Goal: Information Seeking & Learning: Compare options

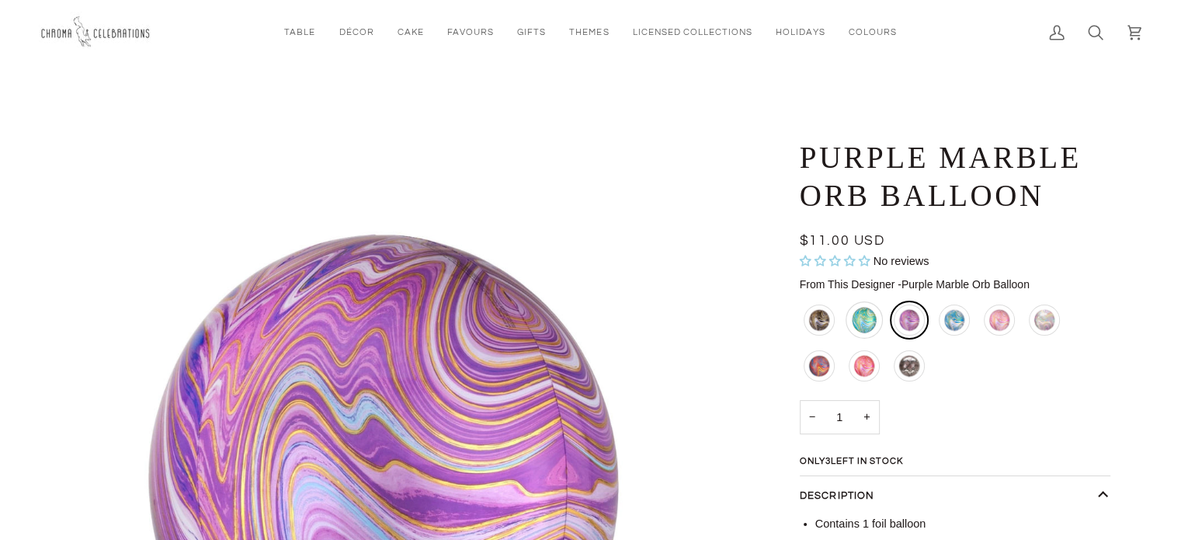
click at [860, 319] on div "Blue and Green Marble Orb Balloon" at bounding box center [864, 319] width 37 height 37
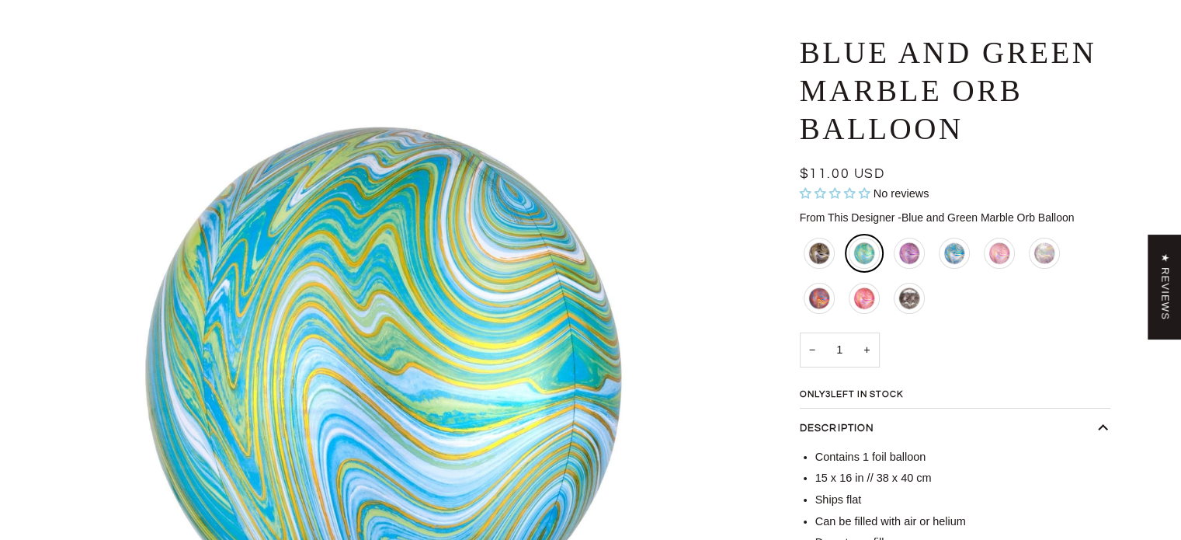
scroll to position [233, 0]
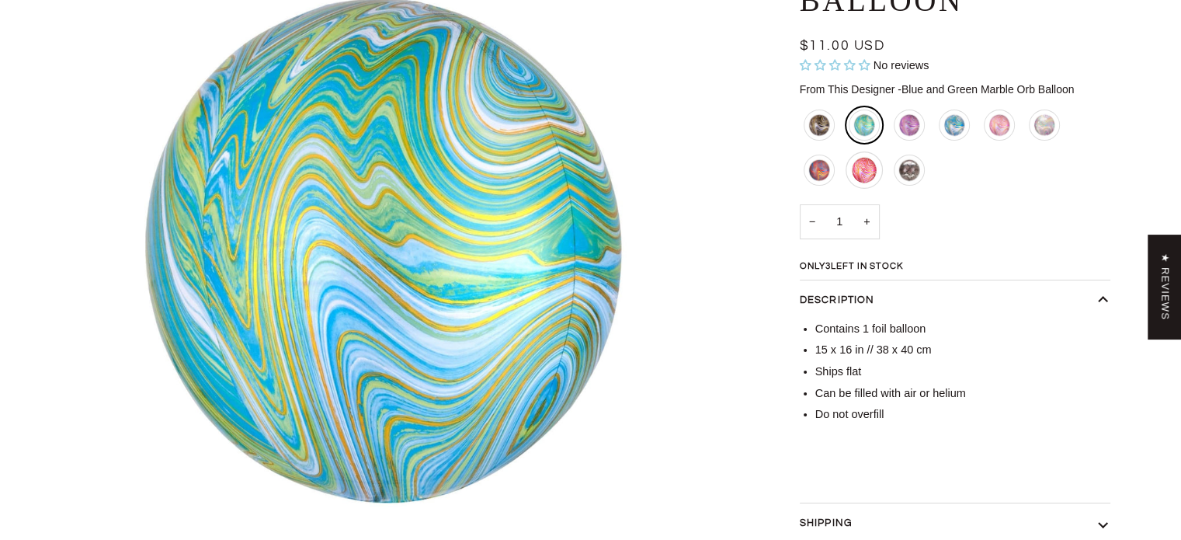
click at [862, 164] on div "Red and Pink Marble Orb Balloon" at bounding box center [864, 169] width 37 height 37
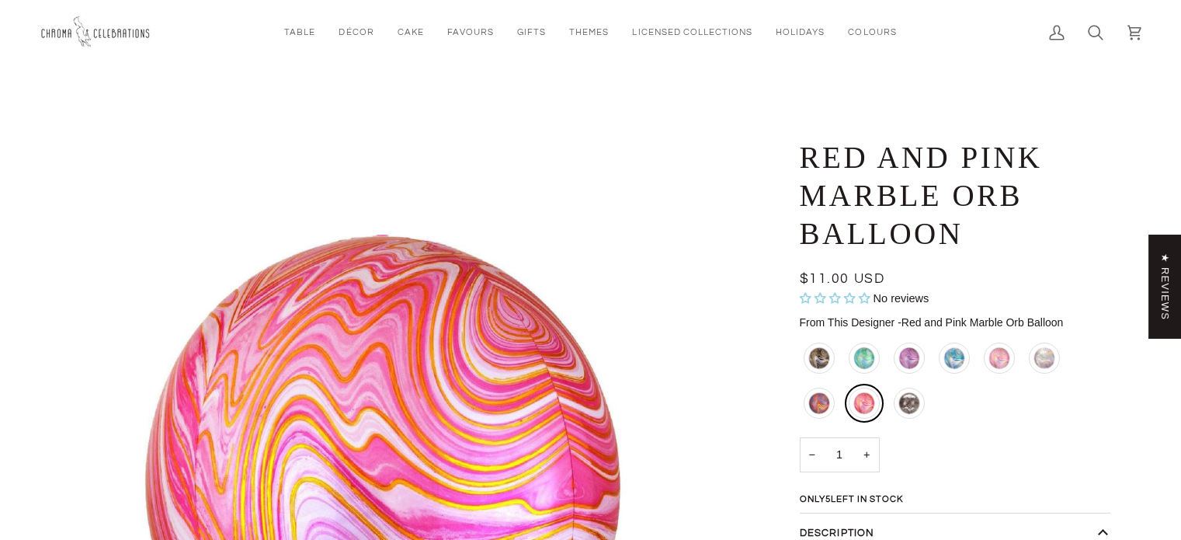
scroll to position [78, 0]
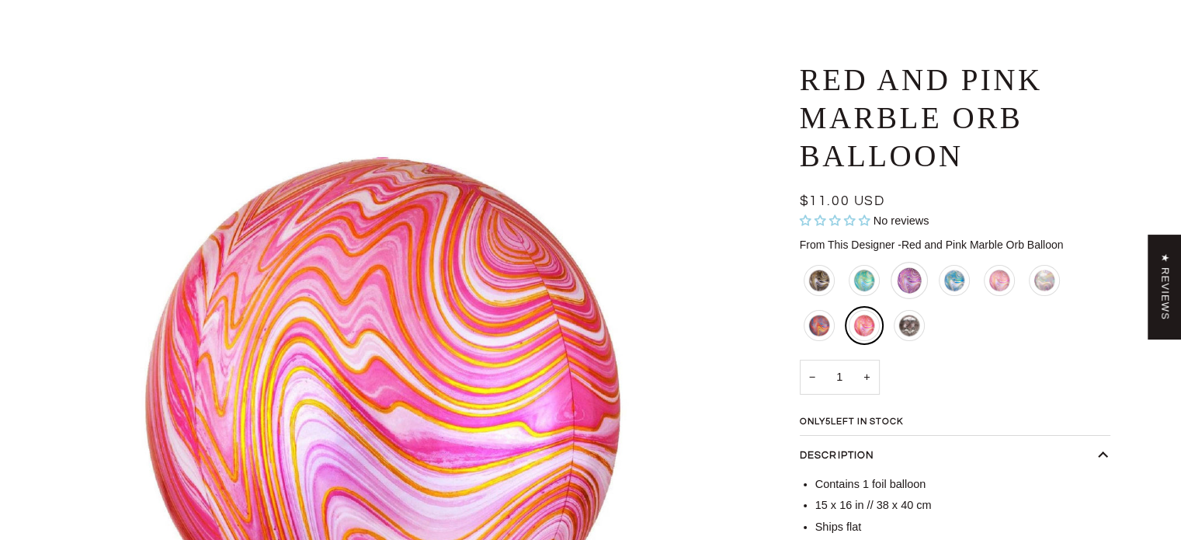
click at [903, 279] on div "Purple Marble Orb Balloon" at bounding box center [909, 280] width 37 height 37
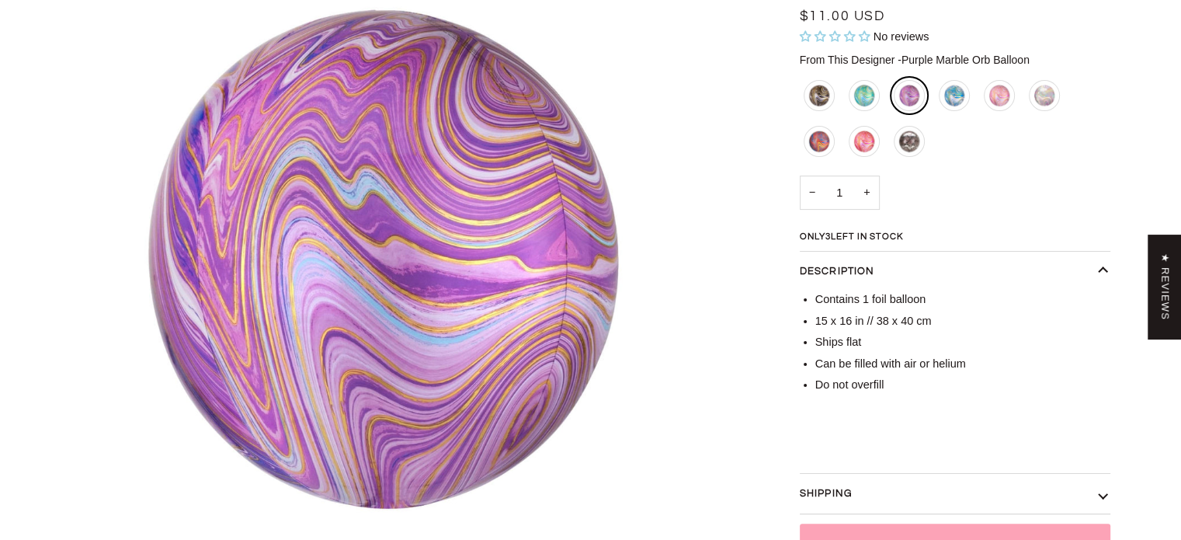
scroll to position [233, 0]
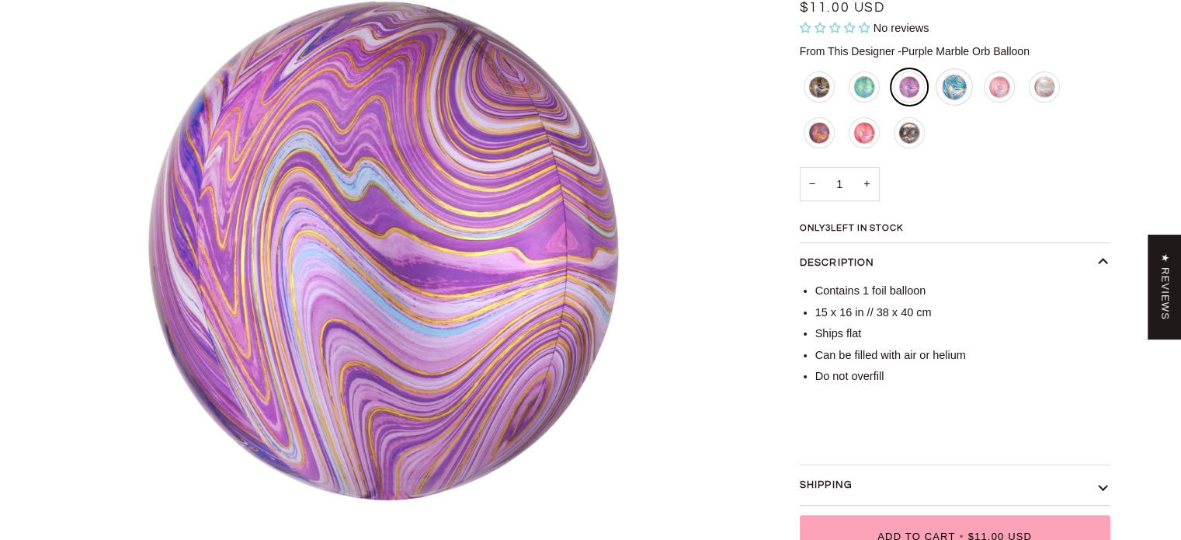
click at [957, 92] on div "Blue and White Marble Orb Balloon" at bounding box center [954, 86] width 37 height 37
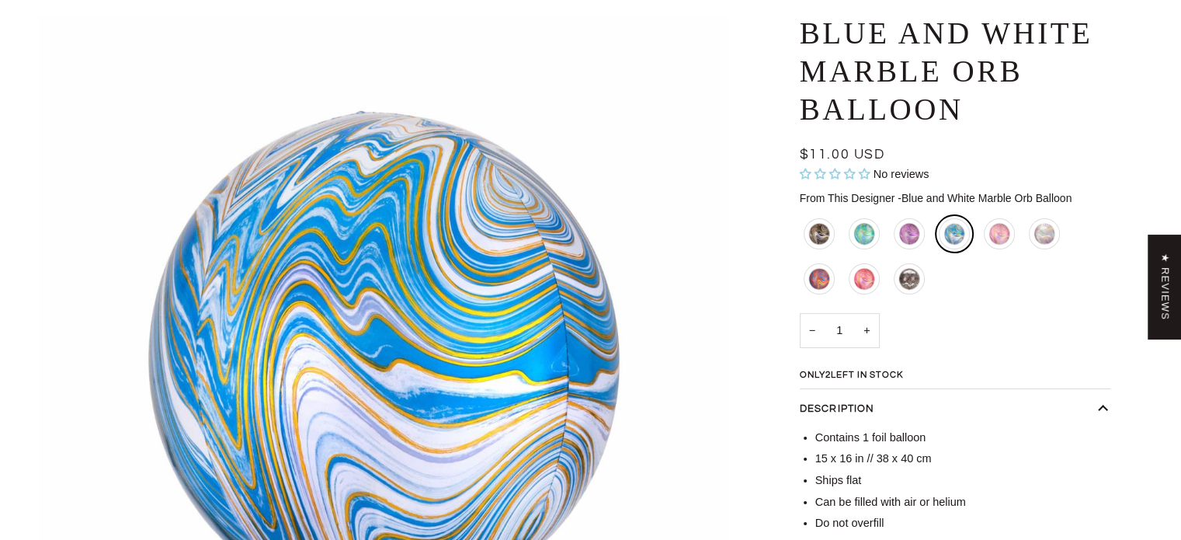
scroll to position [155, 0]
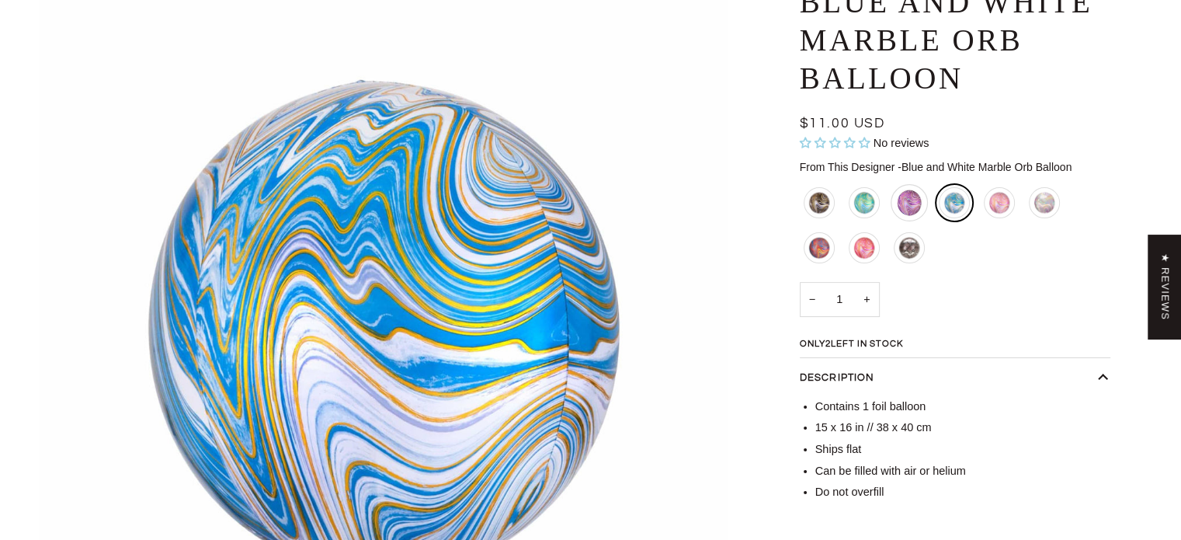
click at [899, 202] on div "Purple Marble Orb Balloon" at bounding box center [909, 202] width 37 height 37
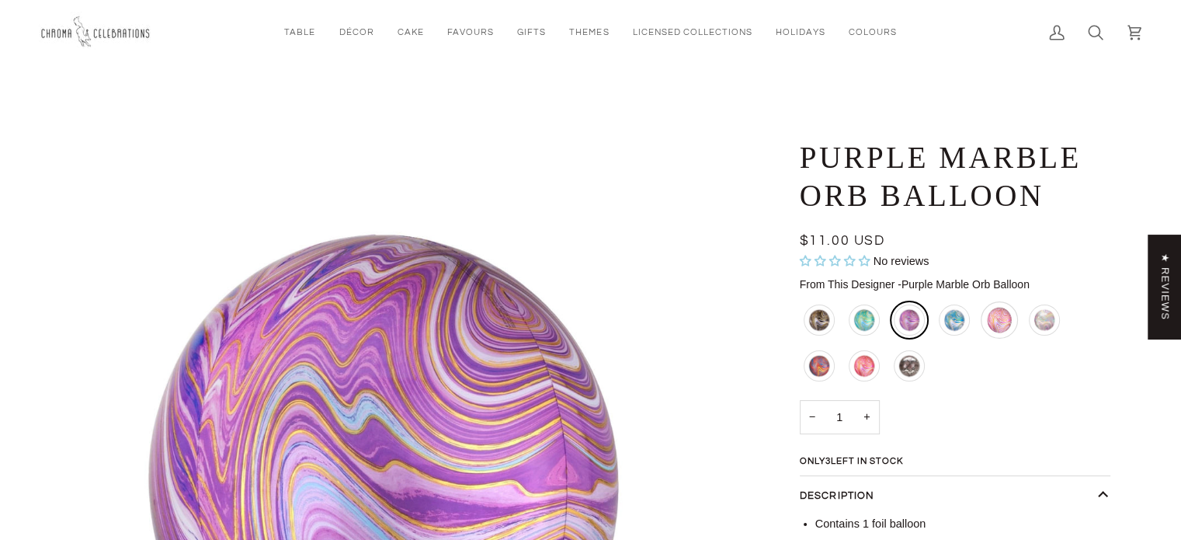
click at [997, 324] on div "Pink Marble Orb Balloon" at bounding box center [999, 319] width 37 height 37
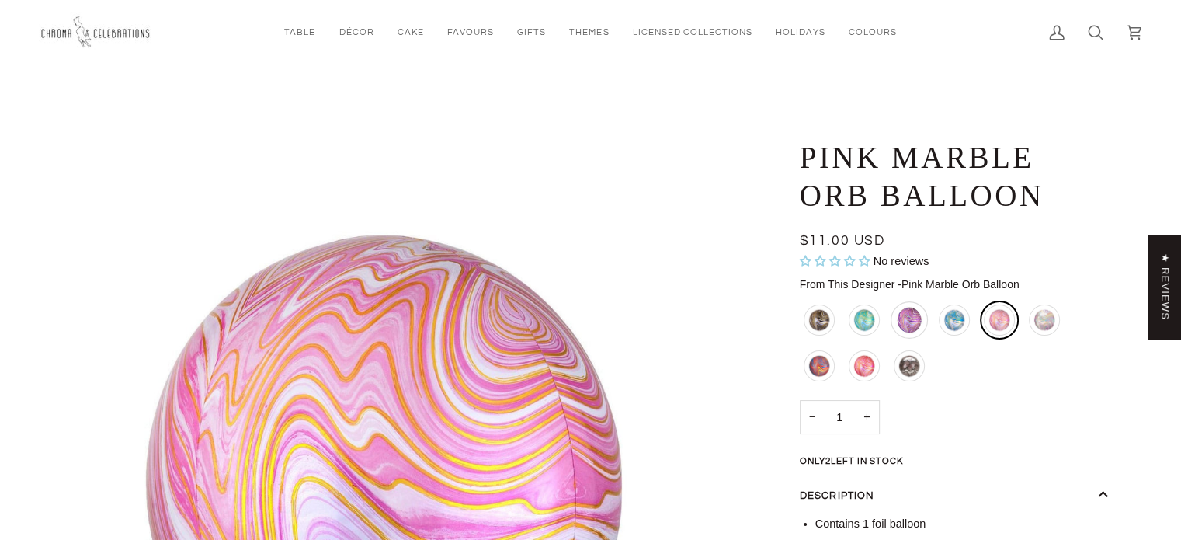
click at [914, 321] on div "Purple Marble Orb Balloon" at bounding box center [909, 319] width 37 height 37
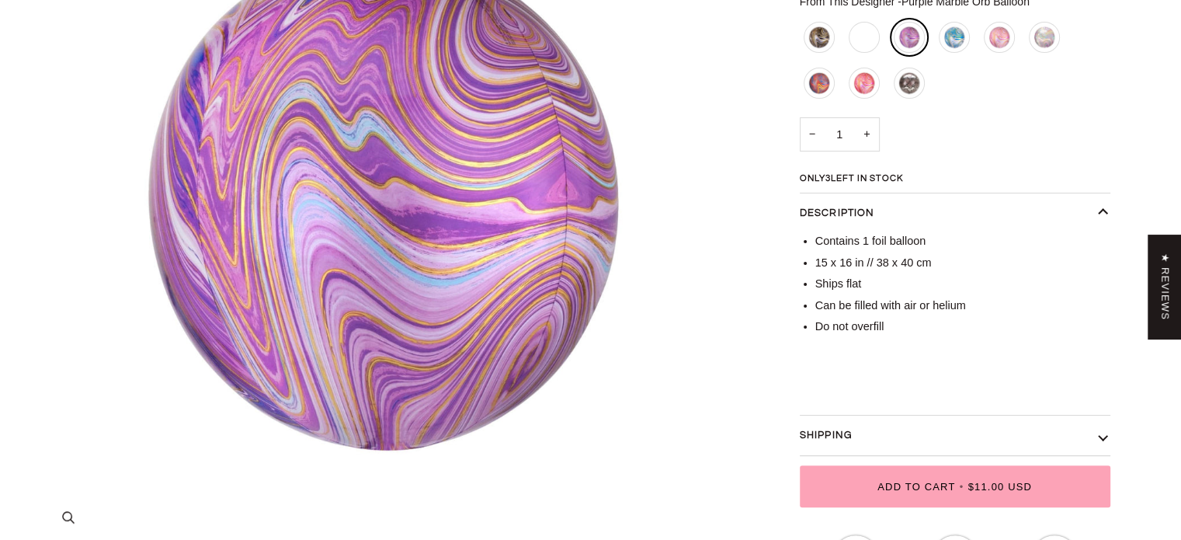
scroll to position [155, 0]
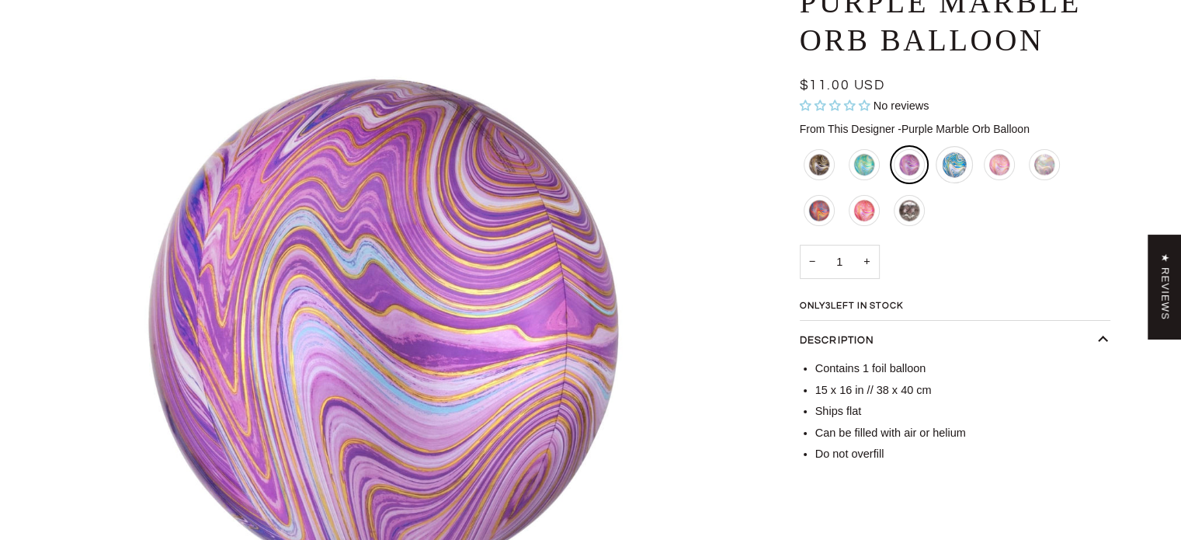
click at [954, 158] on div "Blue and White Marble Orb Balloon" at bounding box center [954, 164] width 37 height 37
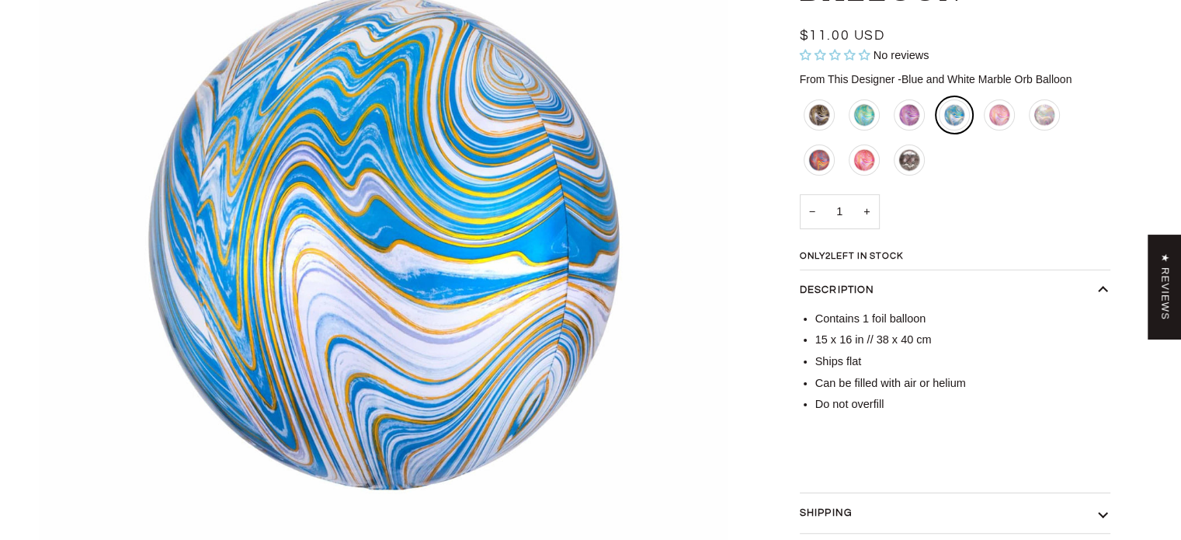
scroll to position [233, 0]
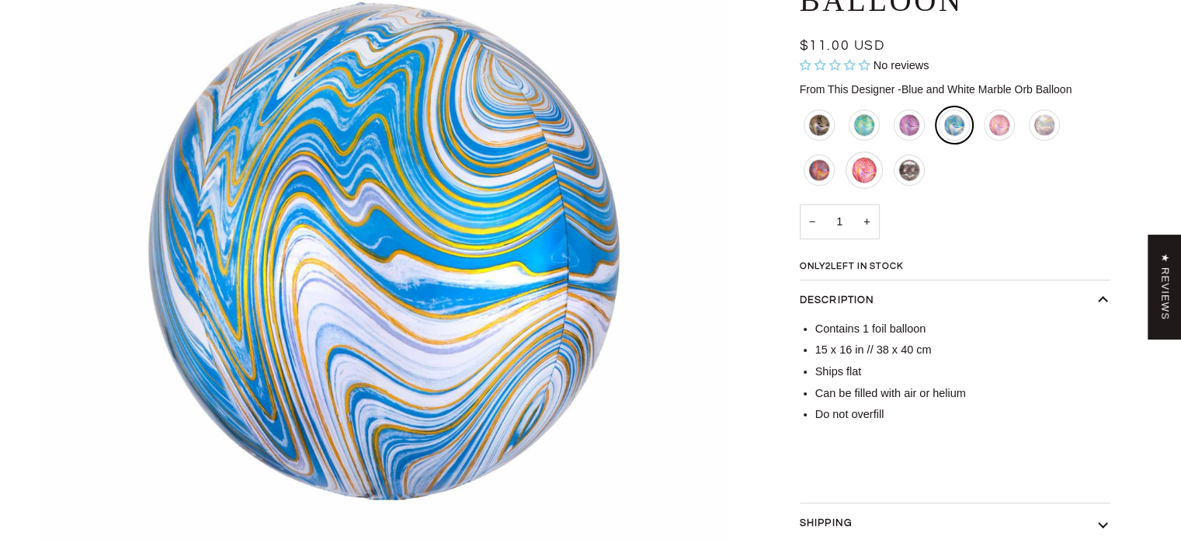
click at [863, 173] on div "Red and Pink Marble Orb Balloon" at bounding box center [864, 169] width 37 height 37
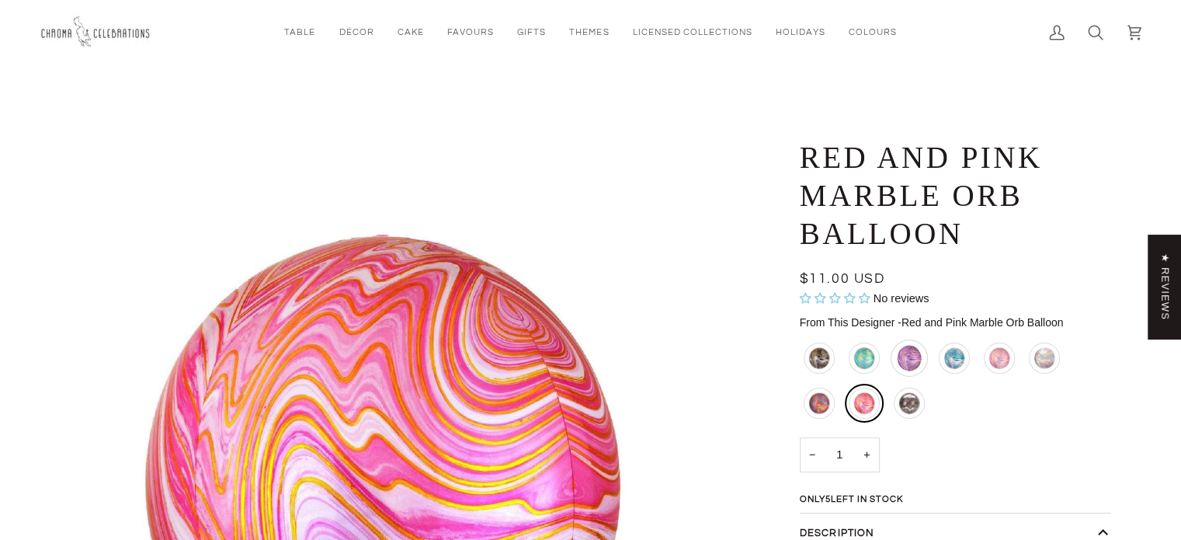
click at [910, 359] on div "Purple Marble Orb Balloon" at bounding box center [909, 357] width 37 height 37
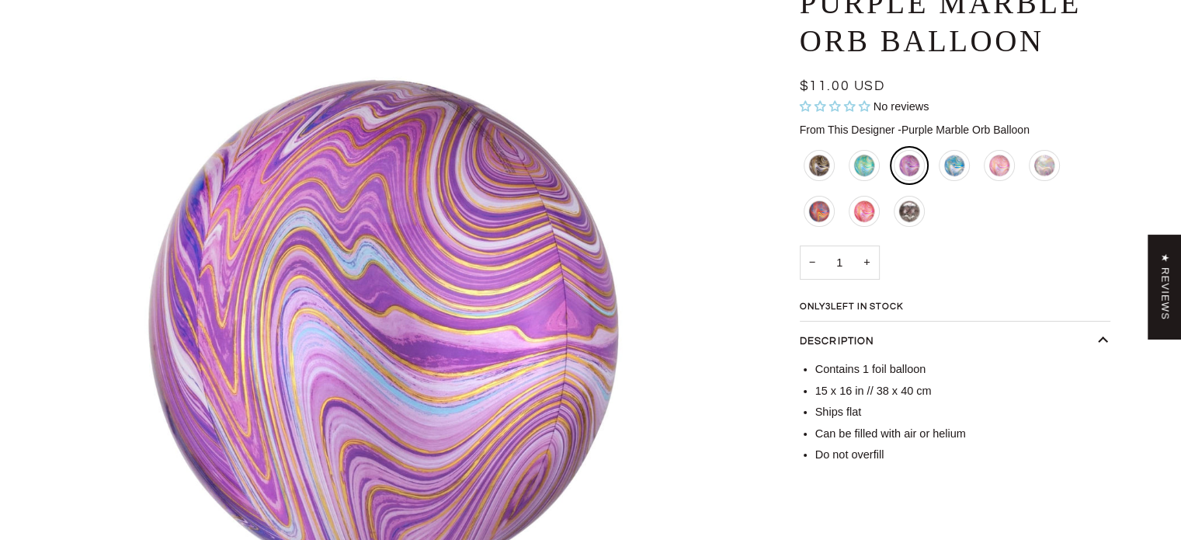
scroll to position [233, 0]
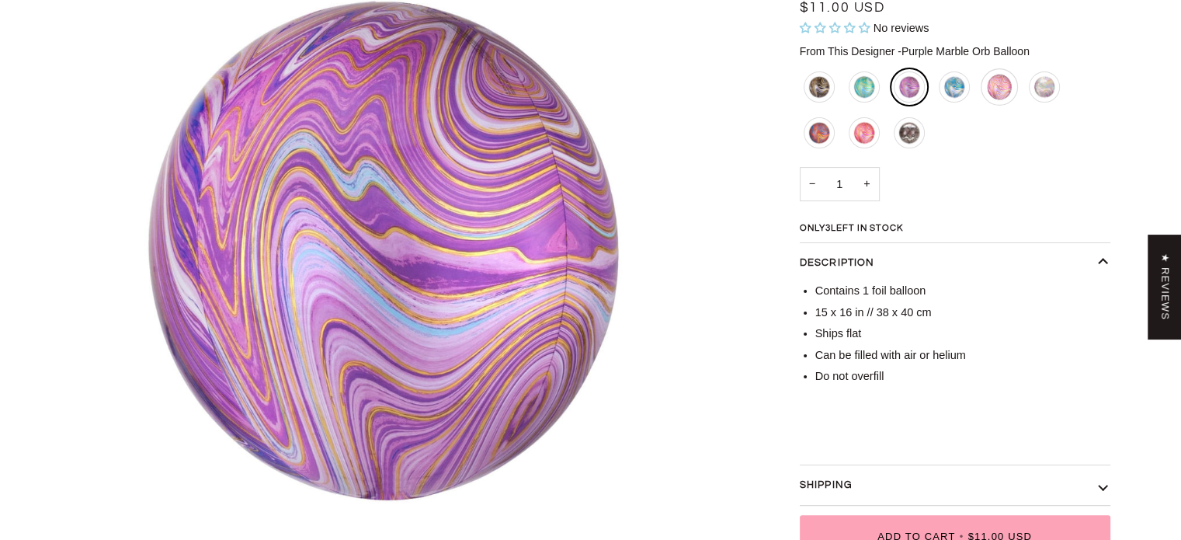
click at [987, 89] on div "Pink Marble Orb Balloon" at bounding box center [999, 86] width 37 height 37
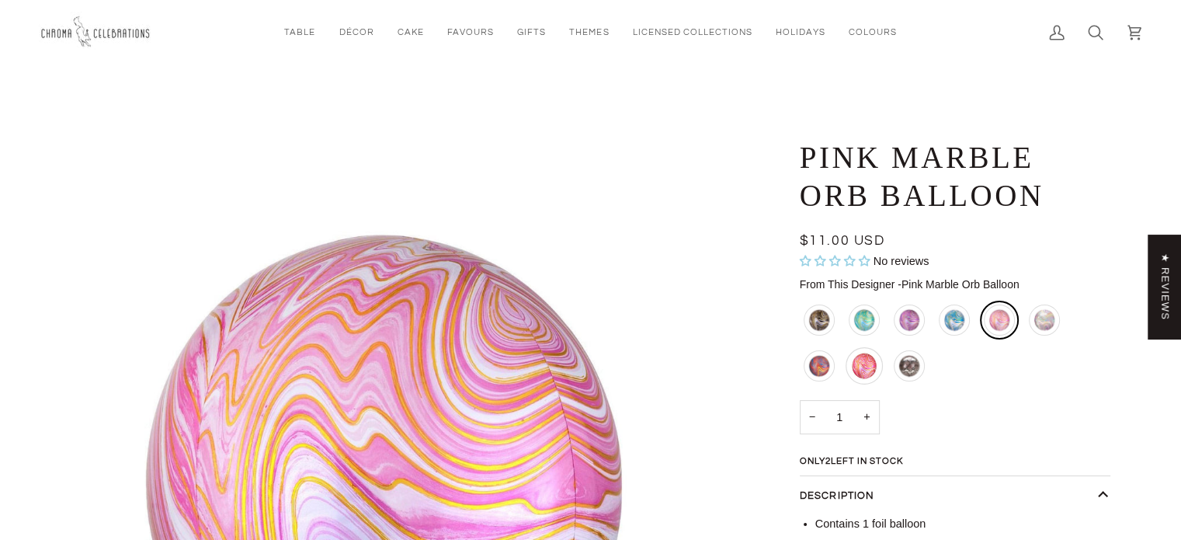
click at [859, 366] on div "Red and Pink Marble Orb Balloon" at bounding box center [864, 365] width 37 height 37
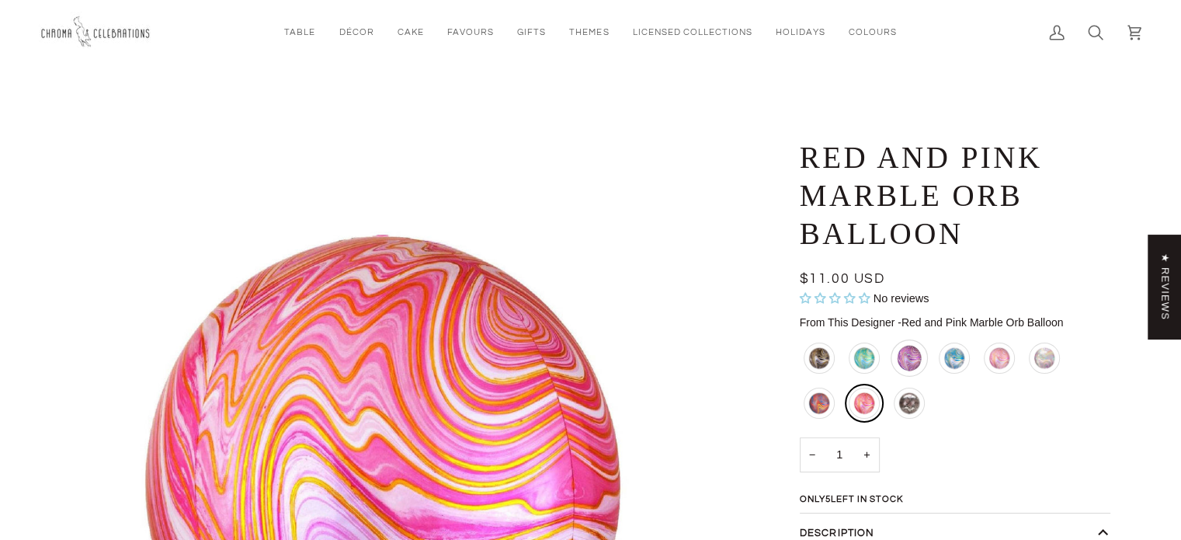
click at [913, 362] on div "Purple Marble Orb Balloon" at bounding box center [909, 357] width 37 height 37
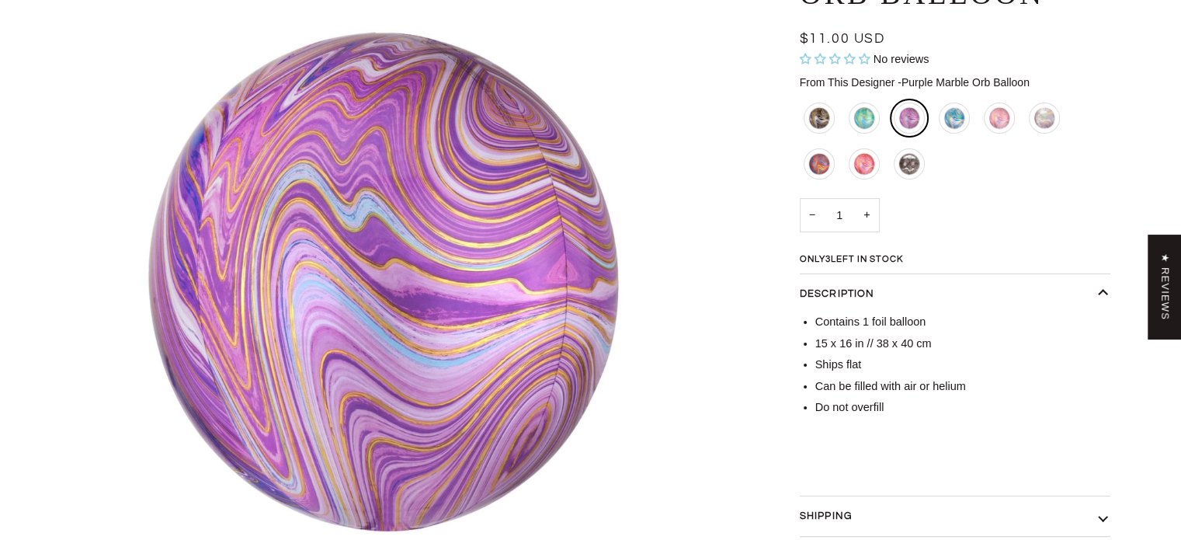
scroll to position [233, 0]
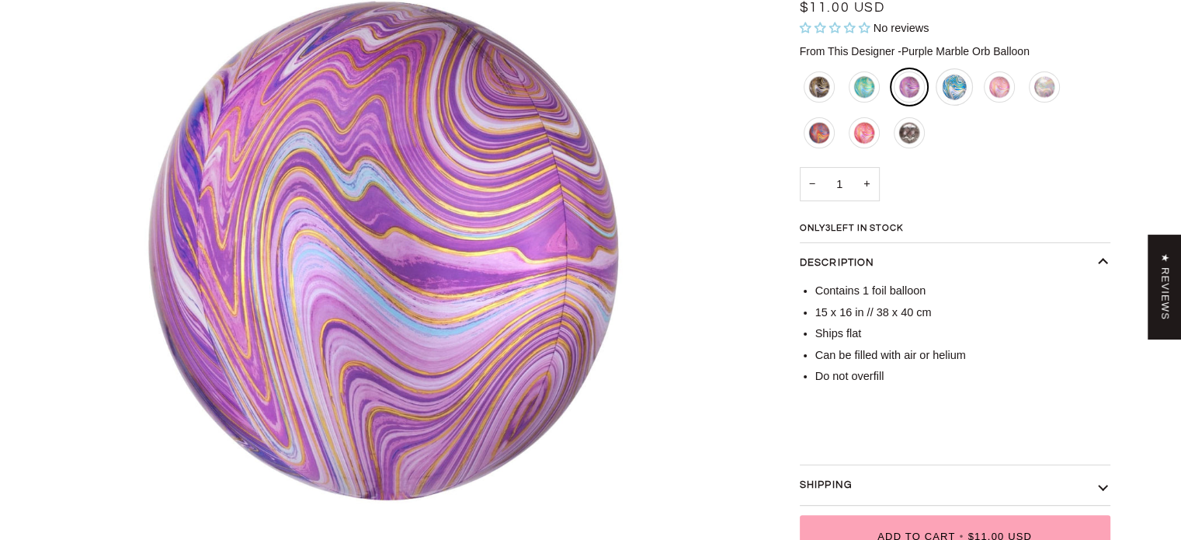
click at [963, 92] on div "Blue and White Marble Orb Balloon" at bounding box center [954, 86] width 37 height 37
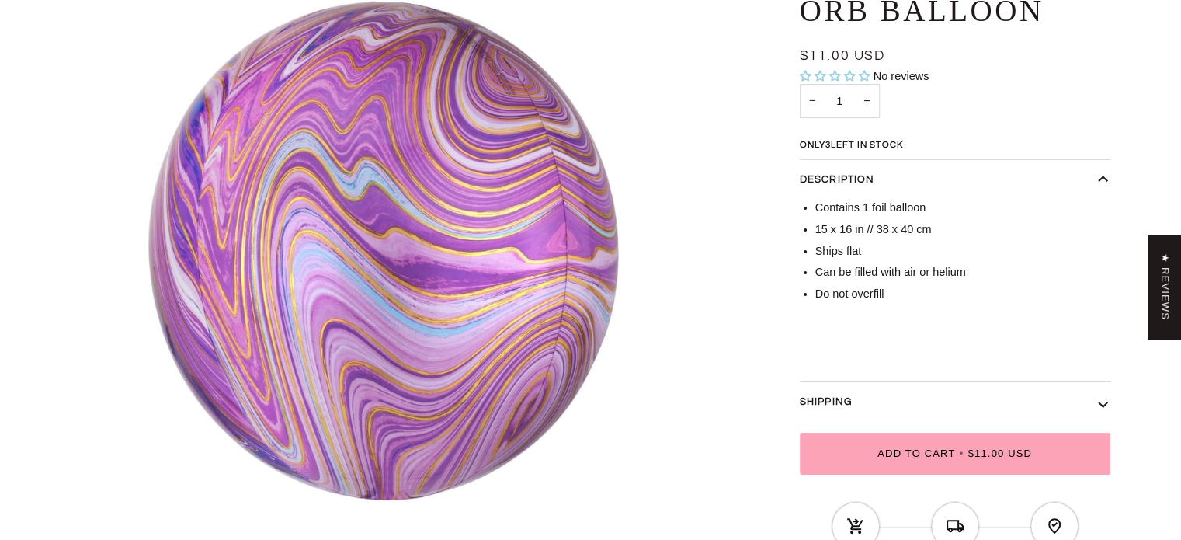
scroll to position [233, 0]
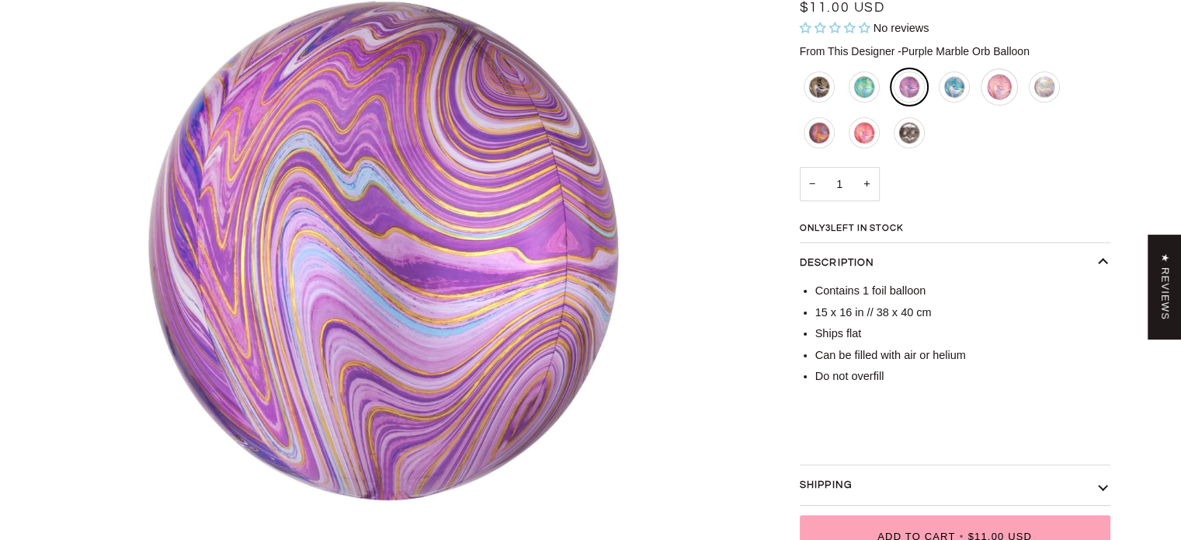
click at [997, 85] on div "Pink Marble Orb Balloon" at bounding box center [999, 86] width 37 height 37
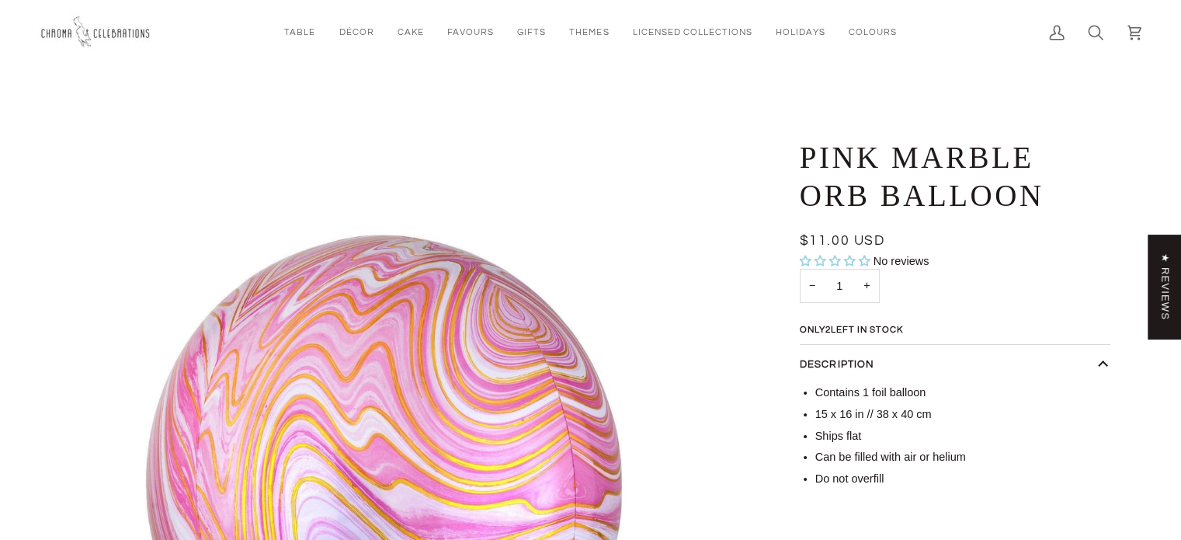
scroll to position [233, 0]
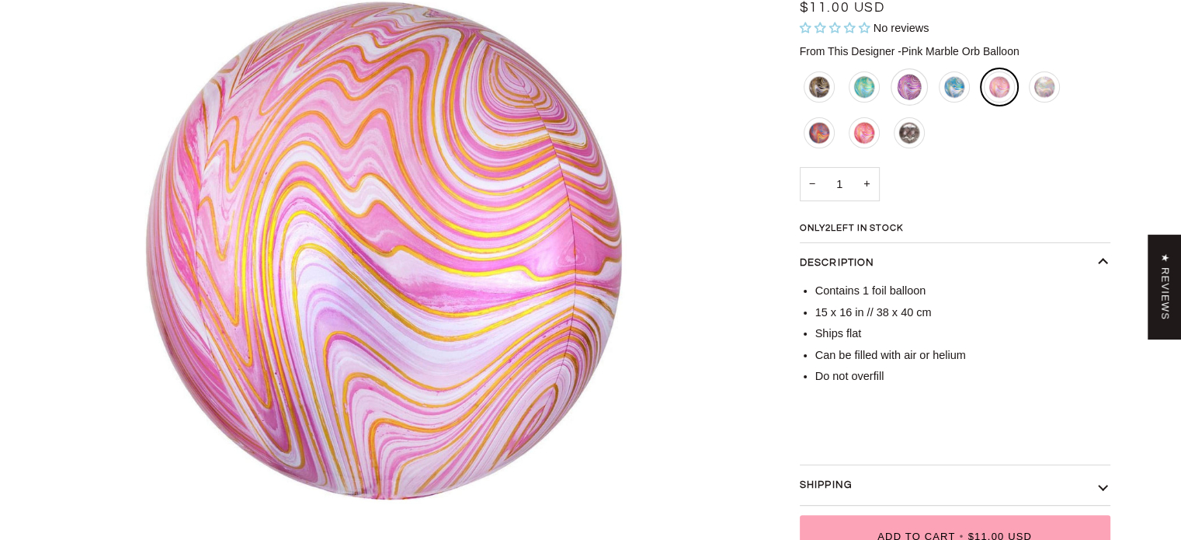
click at [909, 83] on div "Purple Marble Orb Balloon" at bounding box center [909, 86] width 37 height 37
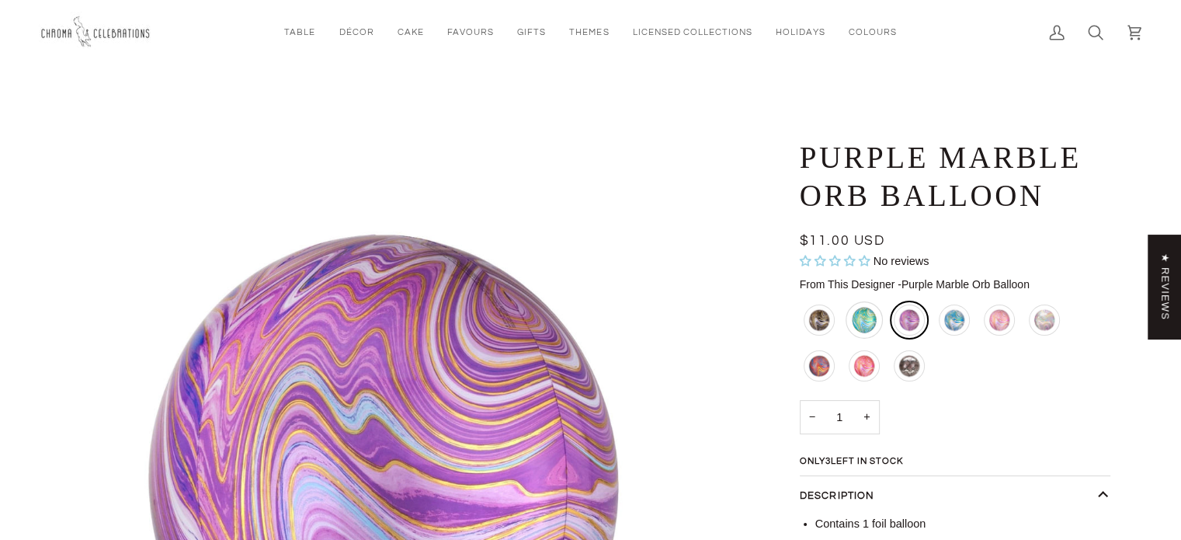
click at [867, 319] on div "Blue and Green Marble Orb Balloon" at bounding box center [864, 319] width 37 height 37
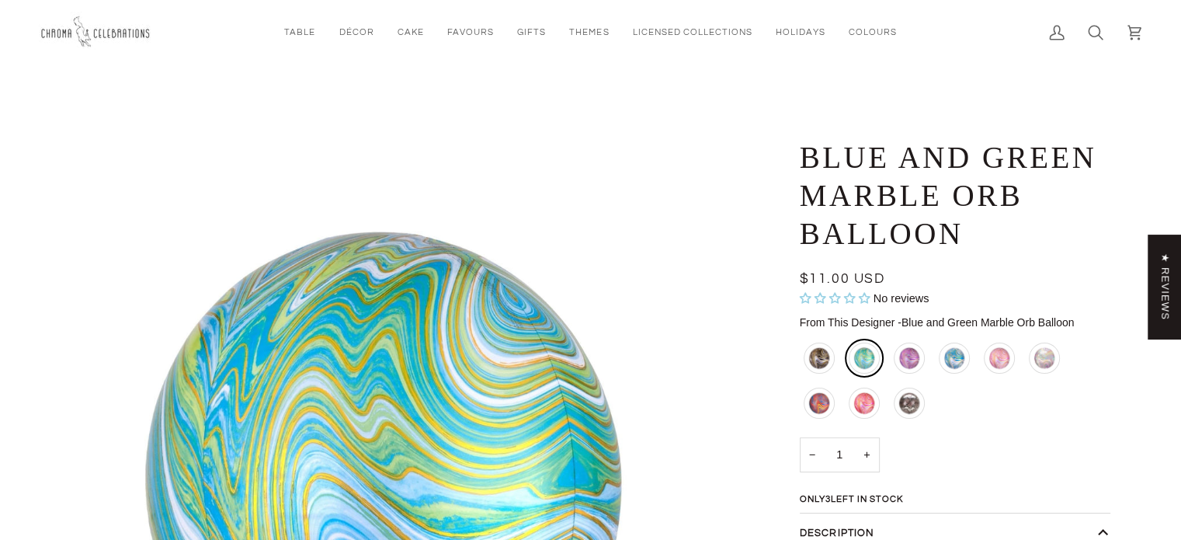
scroll to position [233, 0]
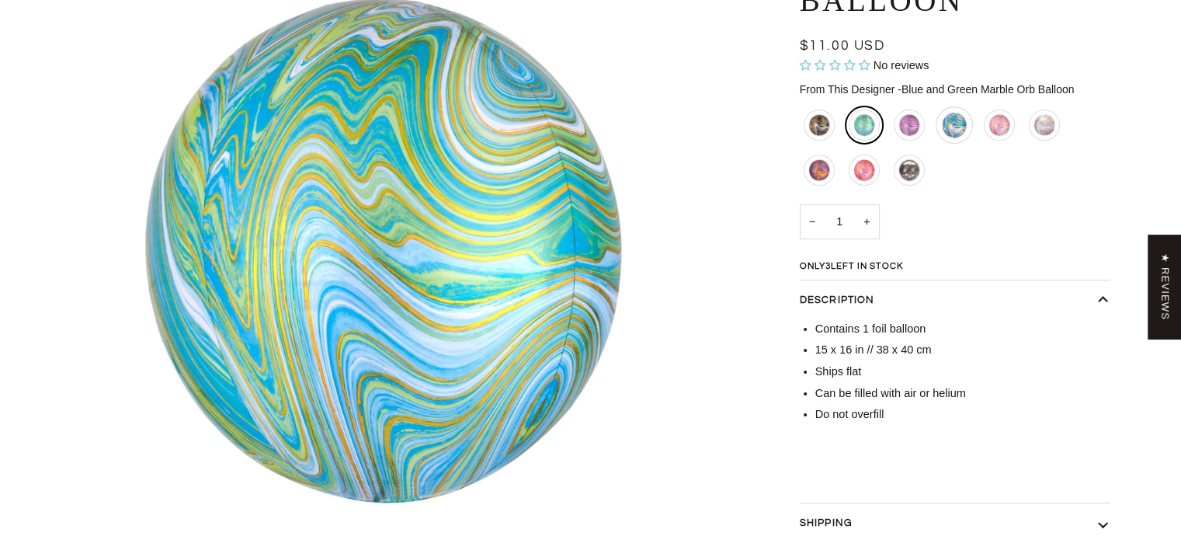
click at [954, 130] on div "Blue and White Marble Orb Balloon" at bounding box center [954, 124] width 37 height 37
